Goal: Information Seeking & Learning: Learn about a topic

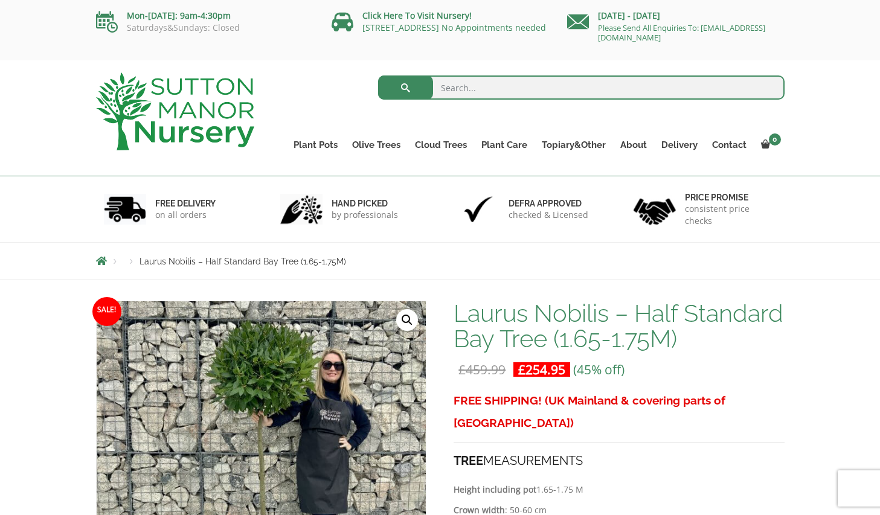
click at [463, 87] on input "search" at bounding box center [581, 88] width 407 height 24
type input "bay"
click at [378, 76] on button "submit" at bounding box center [405, 88] width 55 height 24
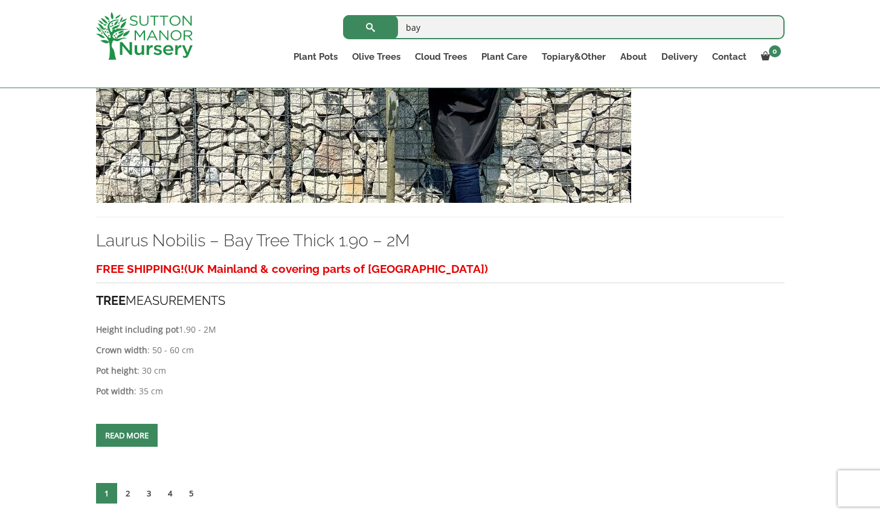
scroll to position [5239, 0]
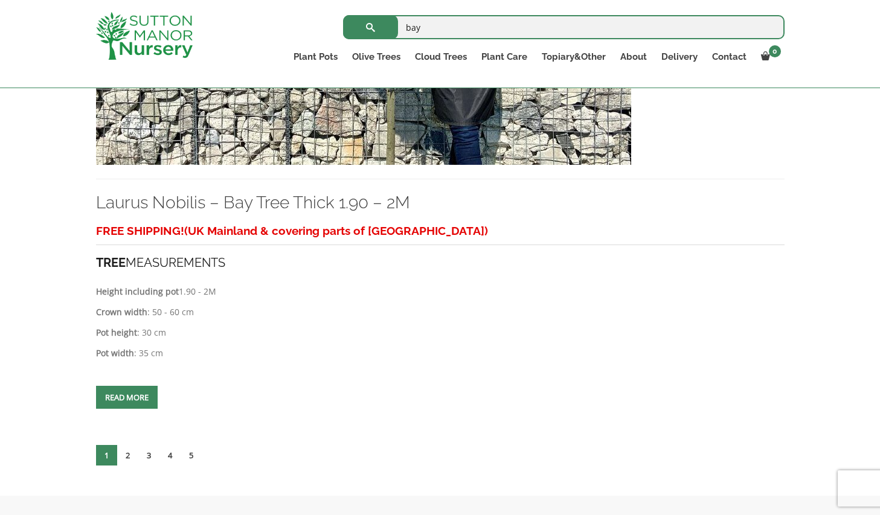
click at [127, 398] on span at bounding box center [127, 398] width 0 height 0
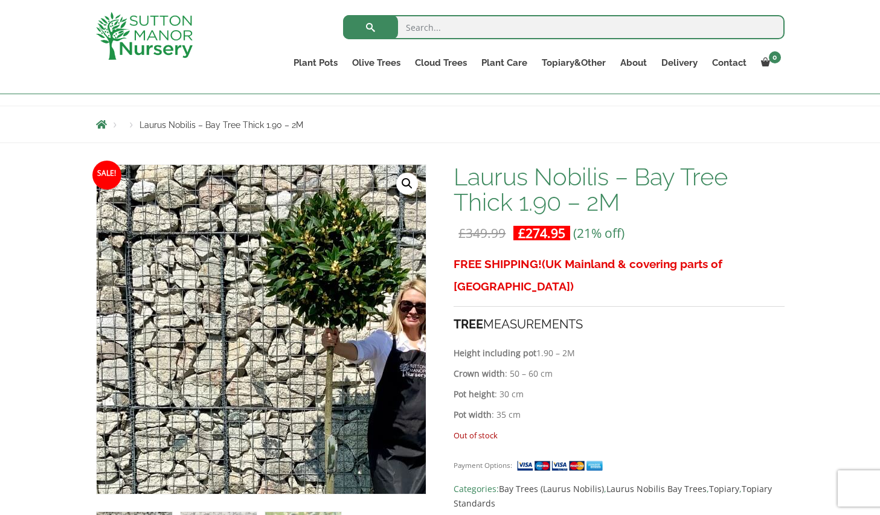
scroll to position [115, 0]
